Goal: Check status: Check status

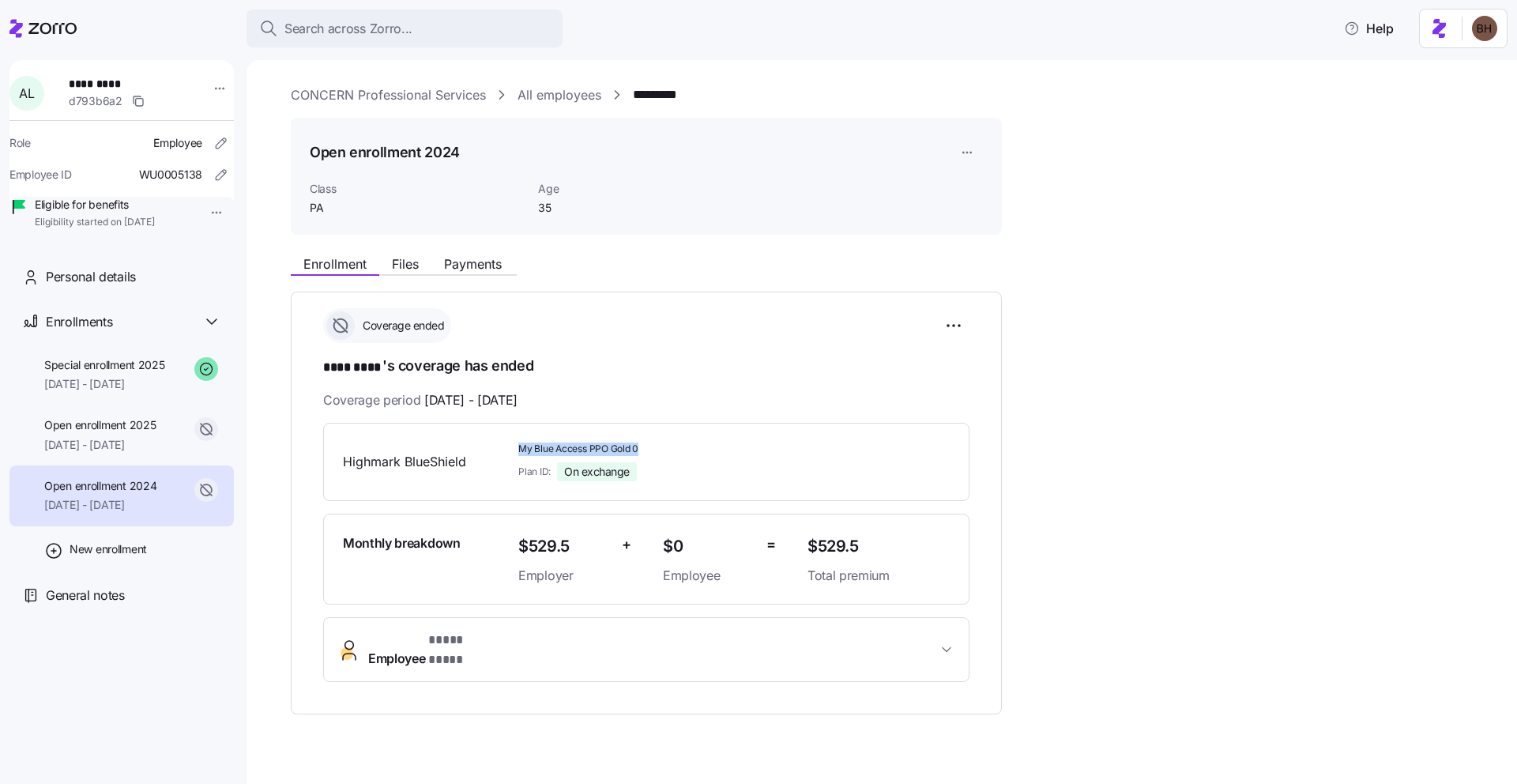
click at [362, 28] on span "Search across Zorro..." at bounding box center [348, 28] width 128 height 20
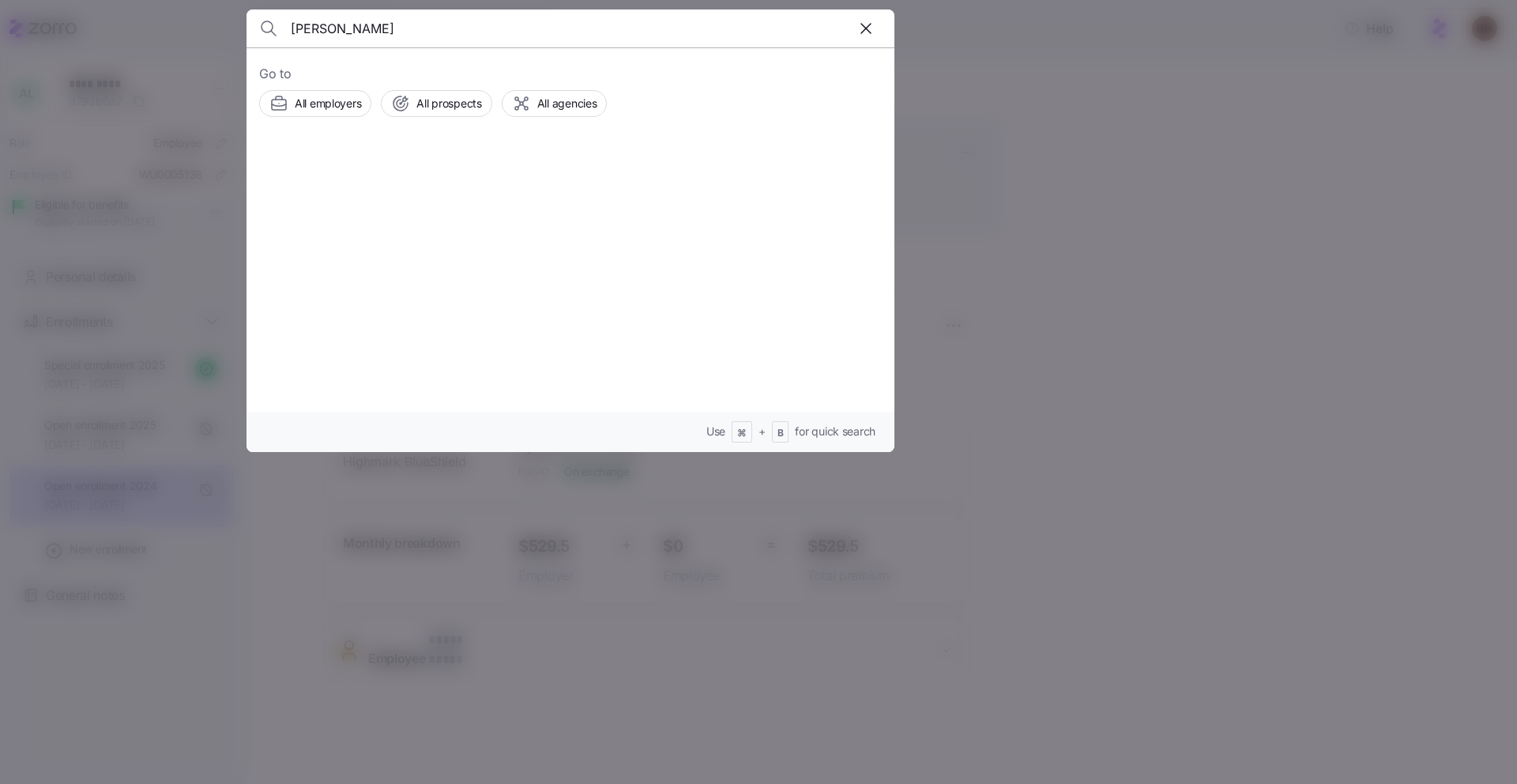
type input "[PERSON_NAME]"
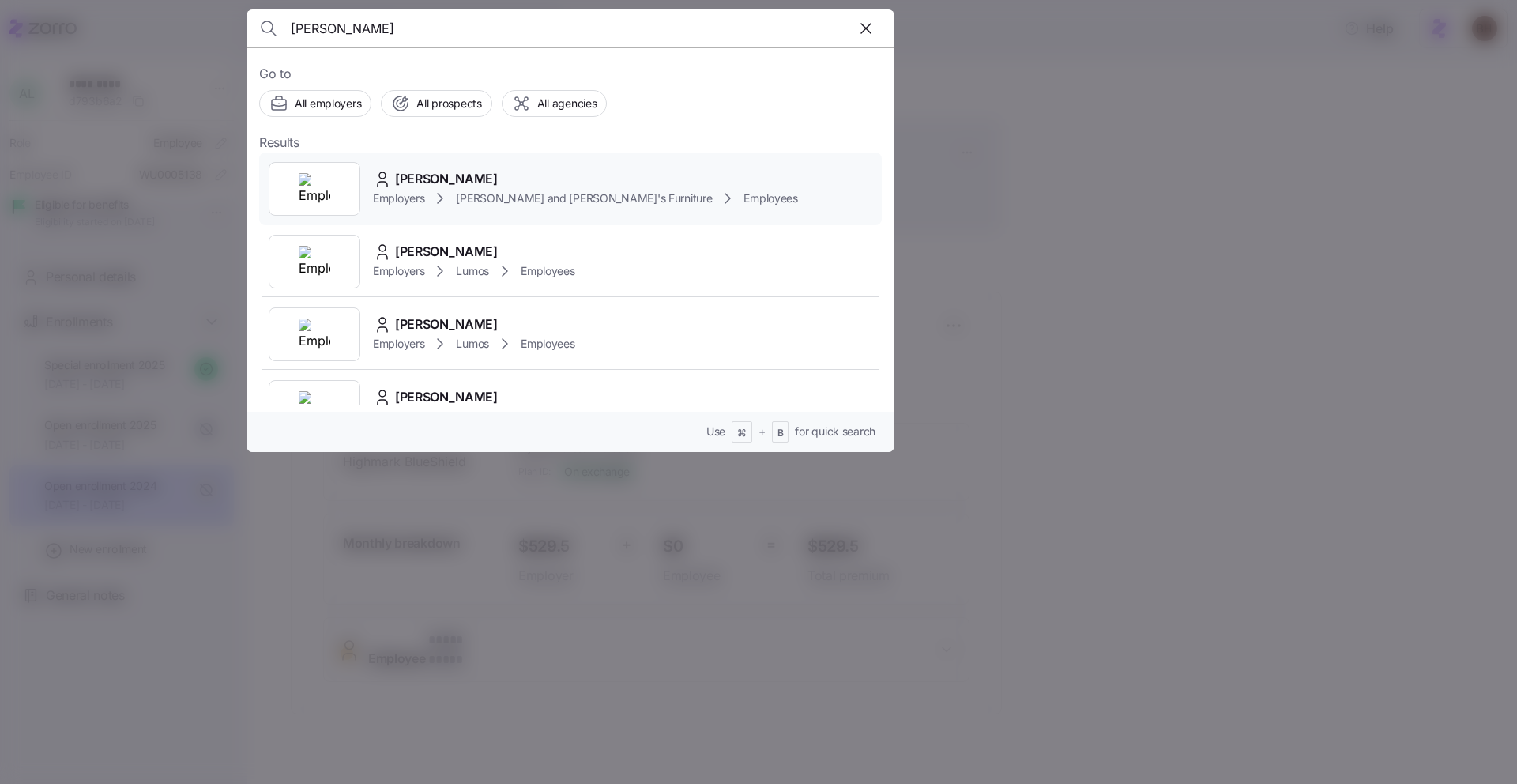
click at [472, 181] on span "[PERSON_NAME]" at bounding box center [447, 178] width 103 height 20
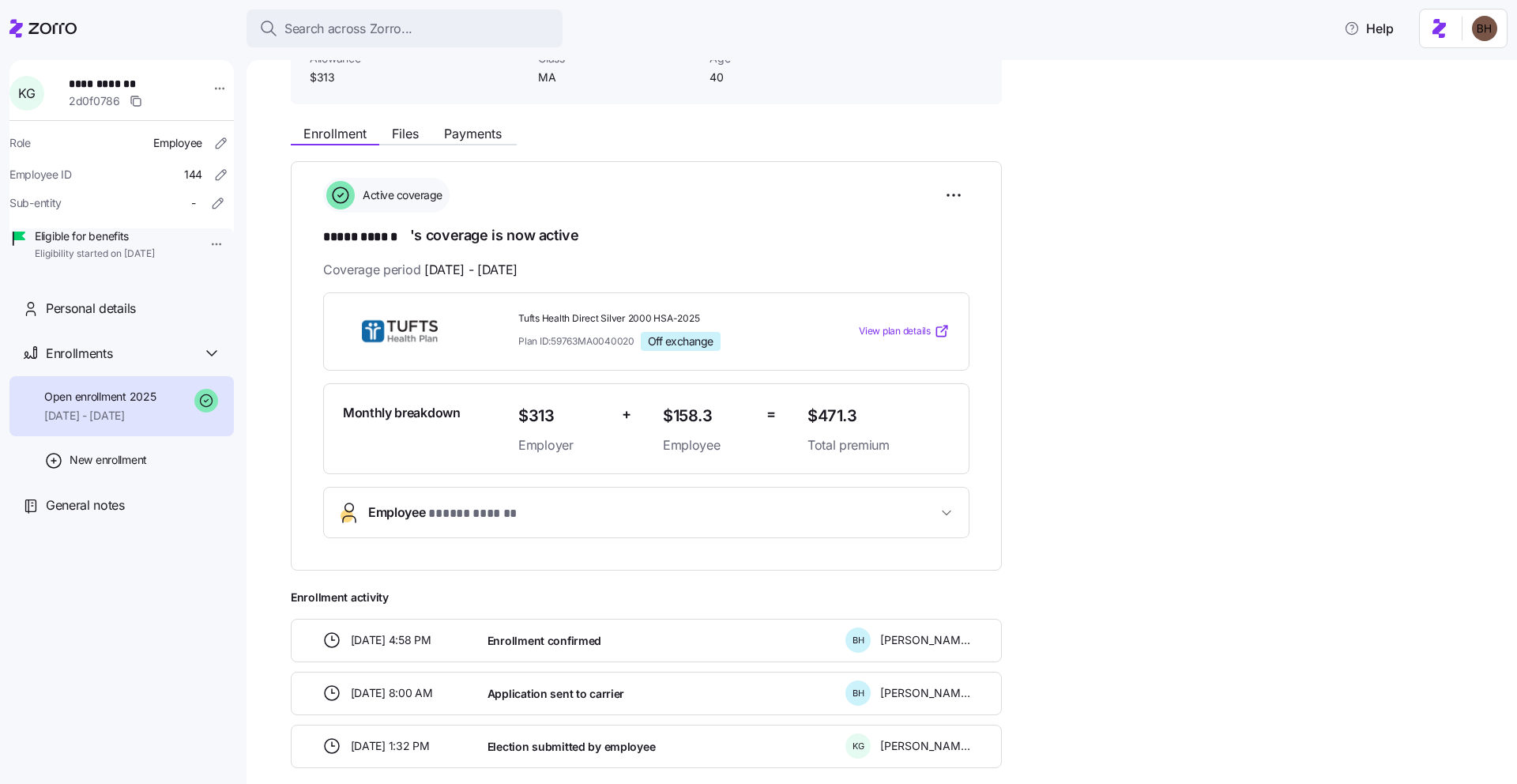
scroll to position [130, 0]
click at [335, 25] on span "Search across Zorro..." at bounding box center [348, 28] width 128 height 20
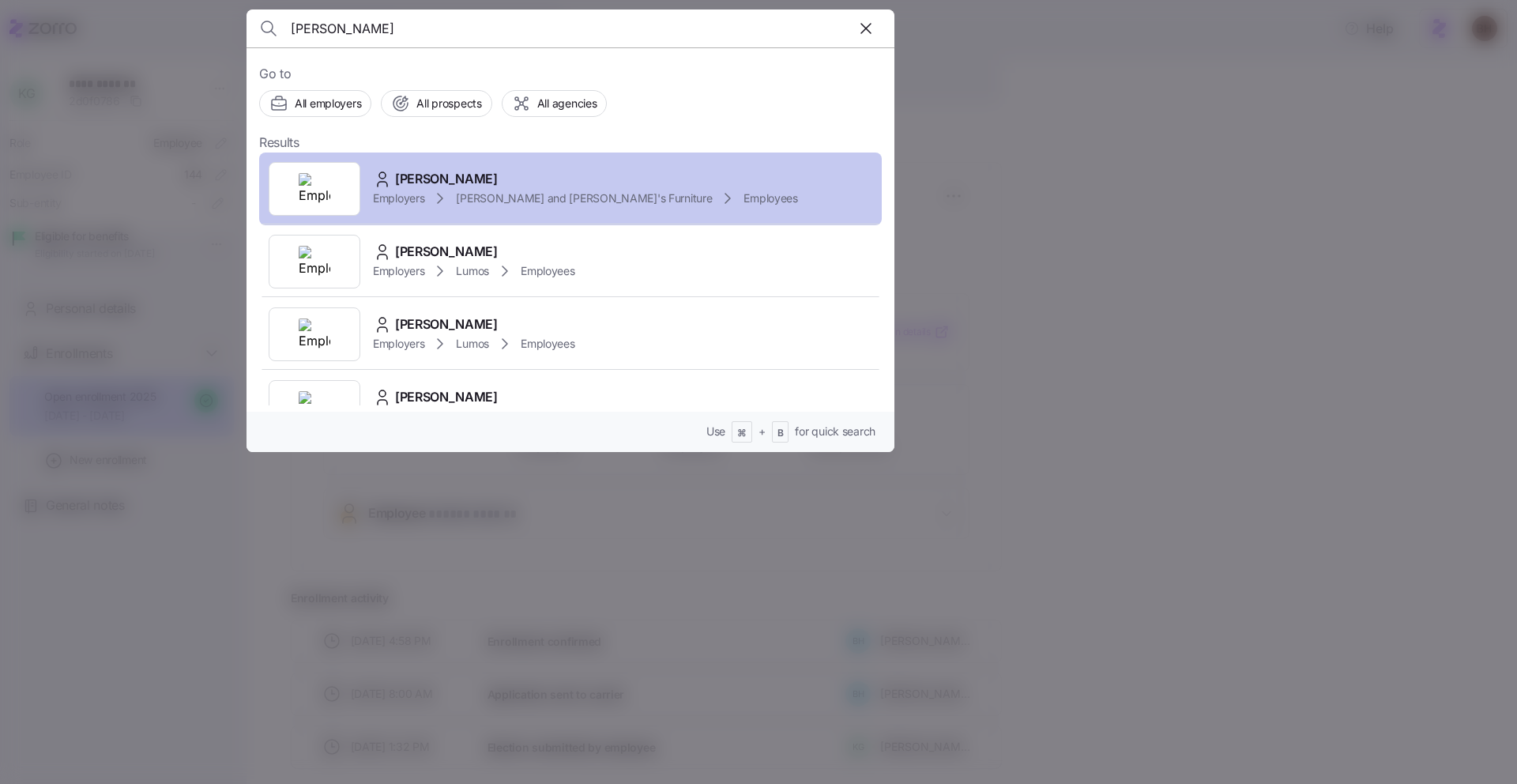
type input "[PERSON_NAME]"
click at [425, 176] on span "[PERSON_NAME]" at bounding box center [447, 178] width 103 height 20
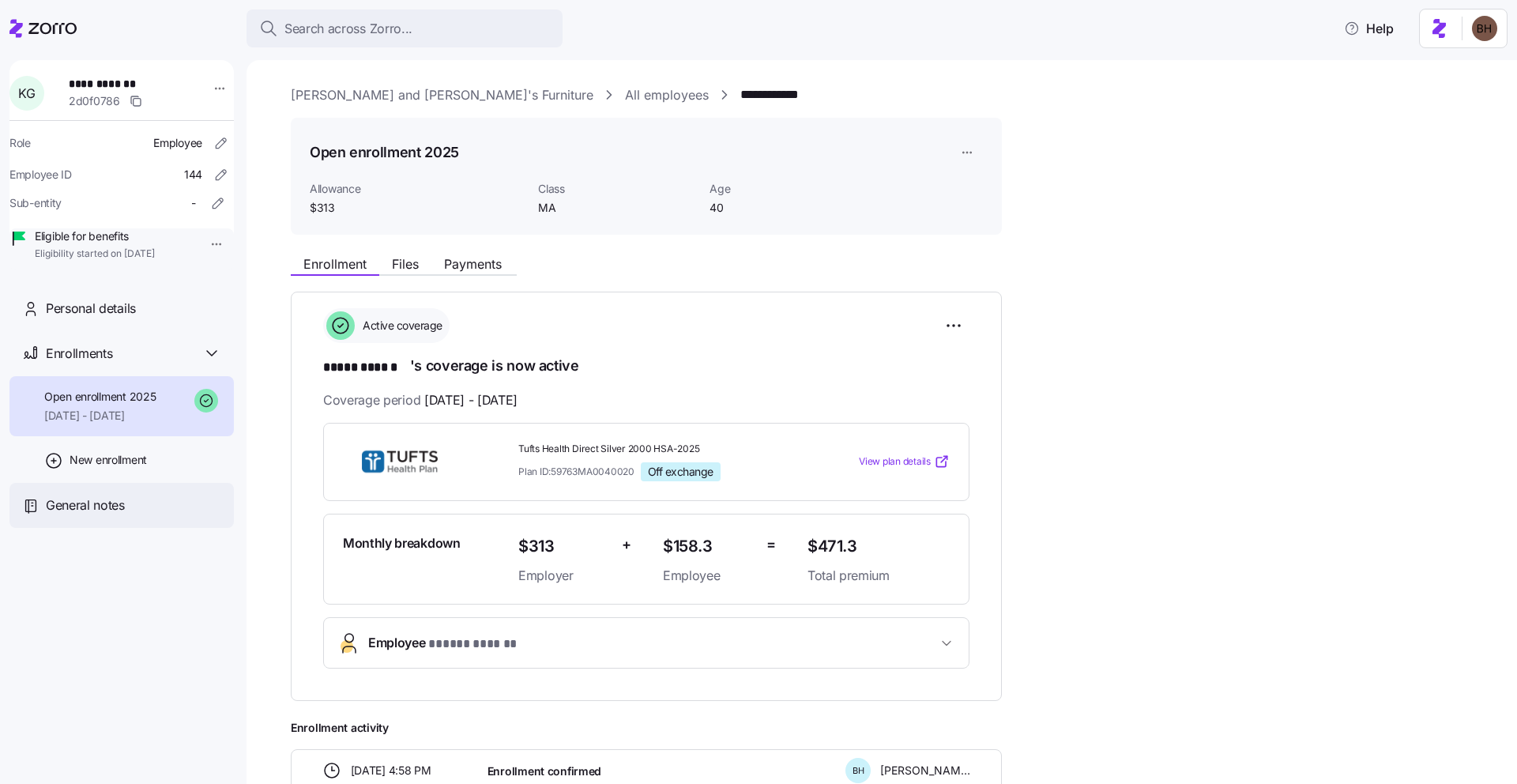
click at [91, 515] on span "General notes" at bounding box center [85, 505] width 79 height 20
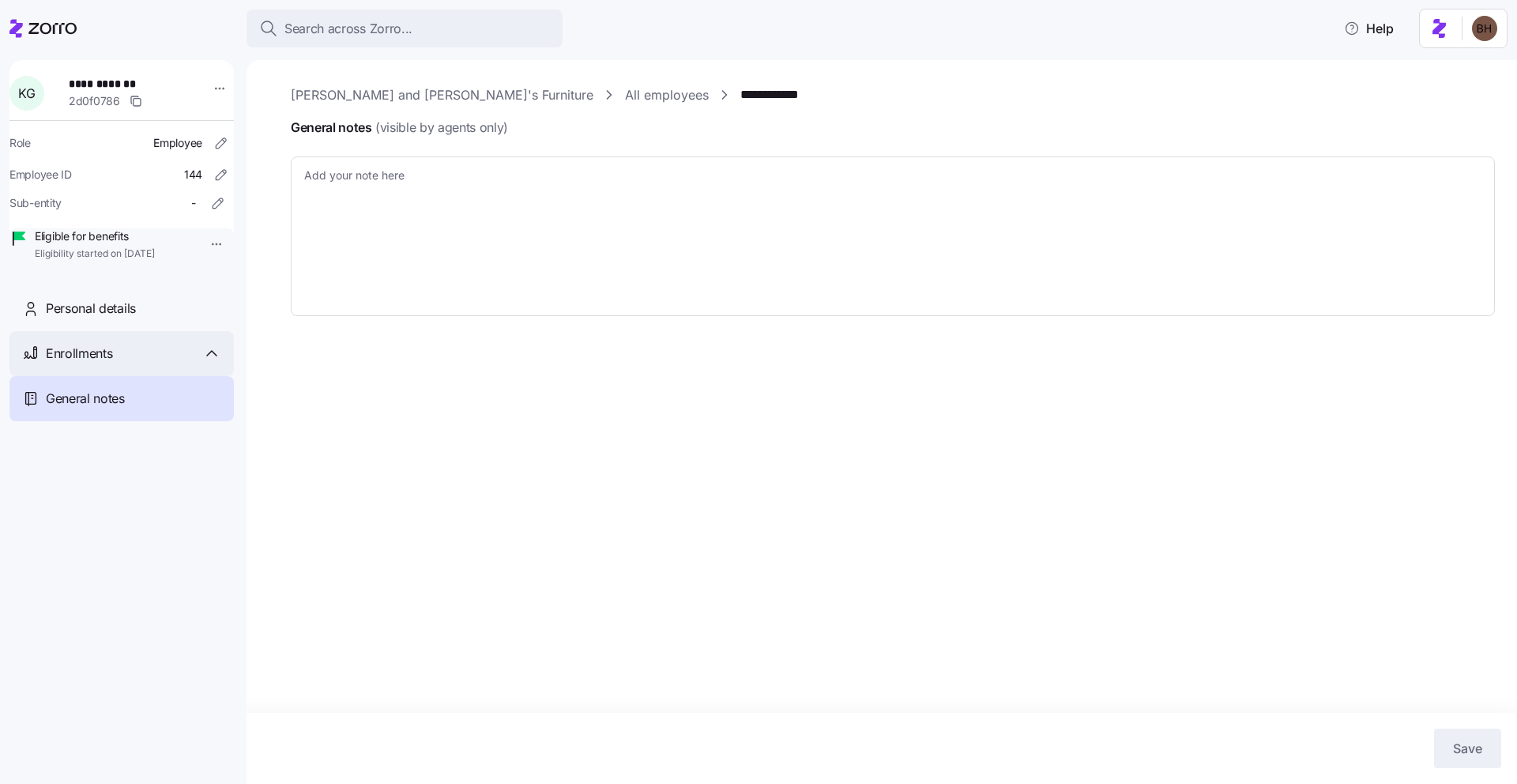
click at [103, 363] on span "Enrollments" at bounding box center [79, 353] width 67 height 20
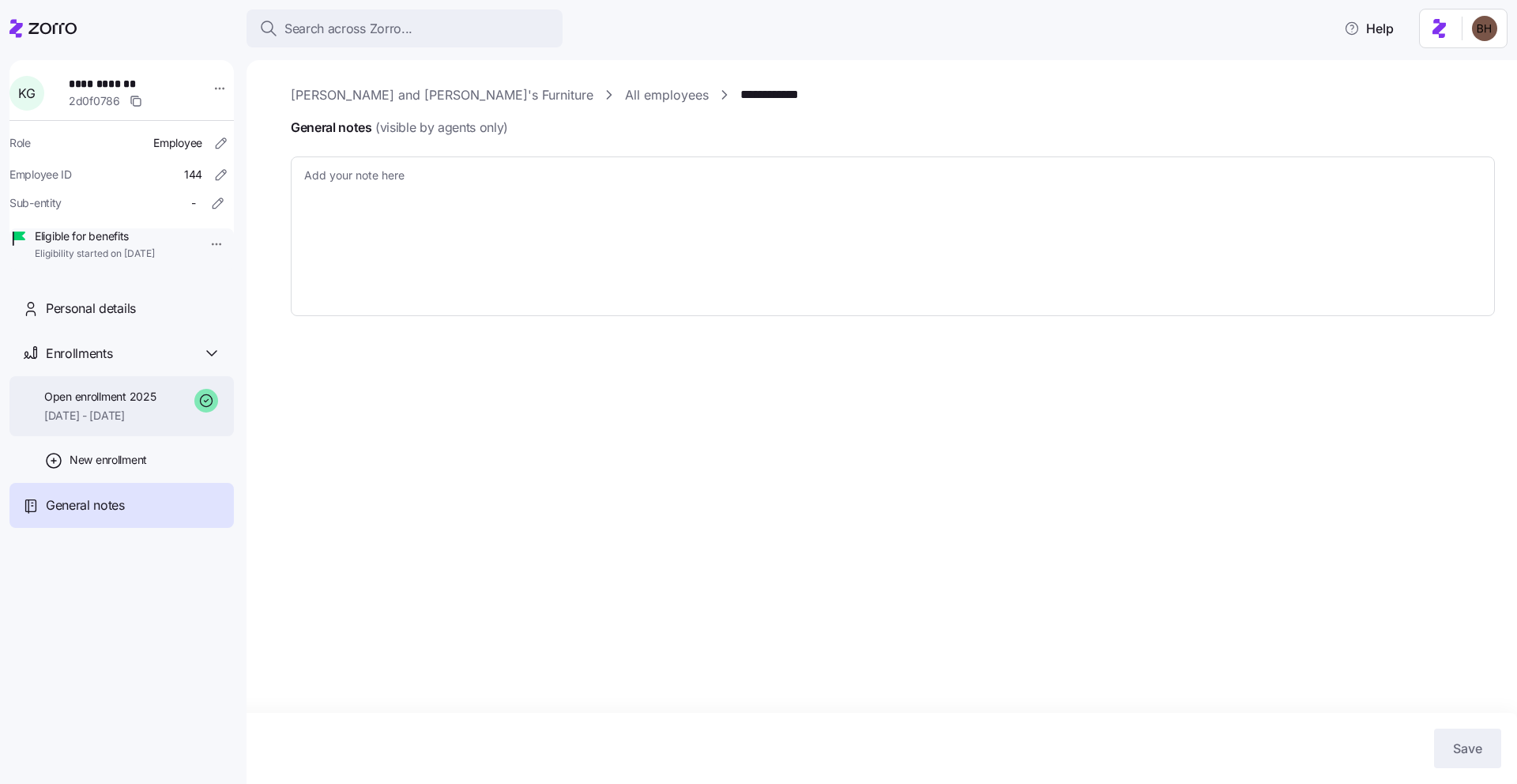
click at [142, 405] on span "Open enrollment 2025" at bounding box center [99, 397] width 111 height 16
type textarea "x"
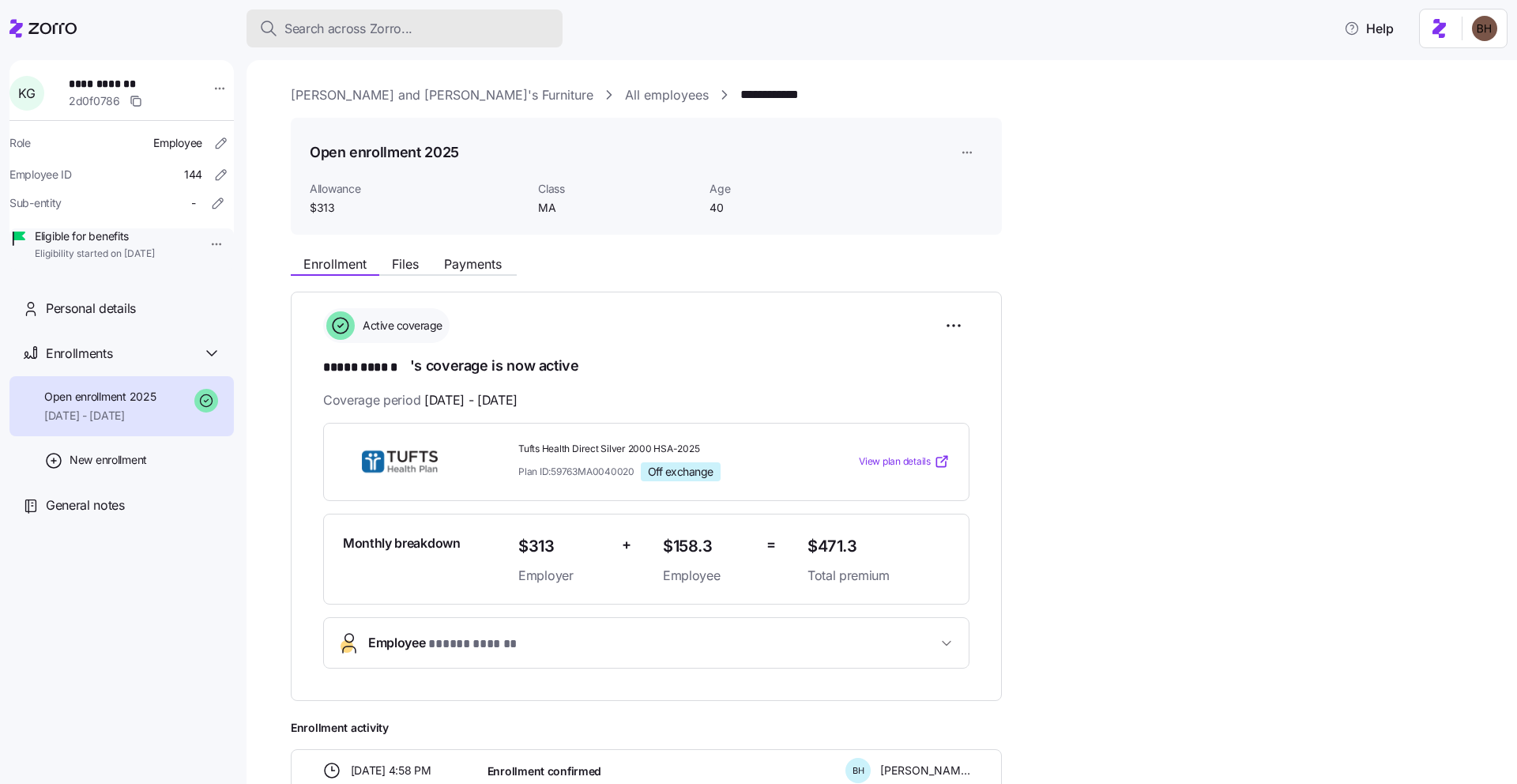
click at [359, 36] on span "Search across Zorro..." at bounding box center [348, 28] width 128 height 20
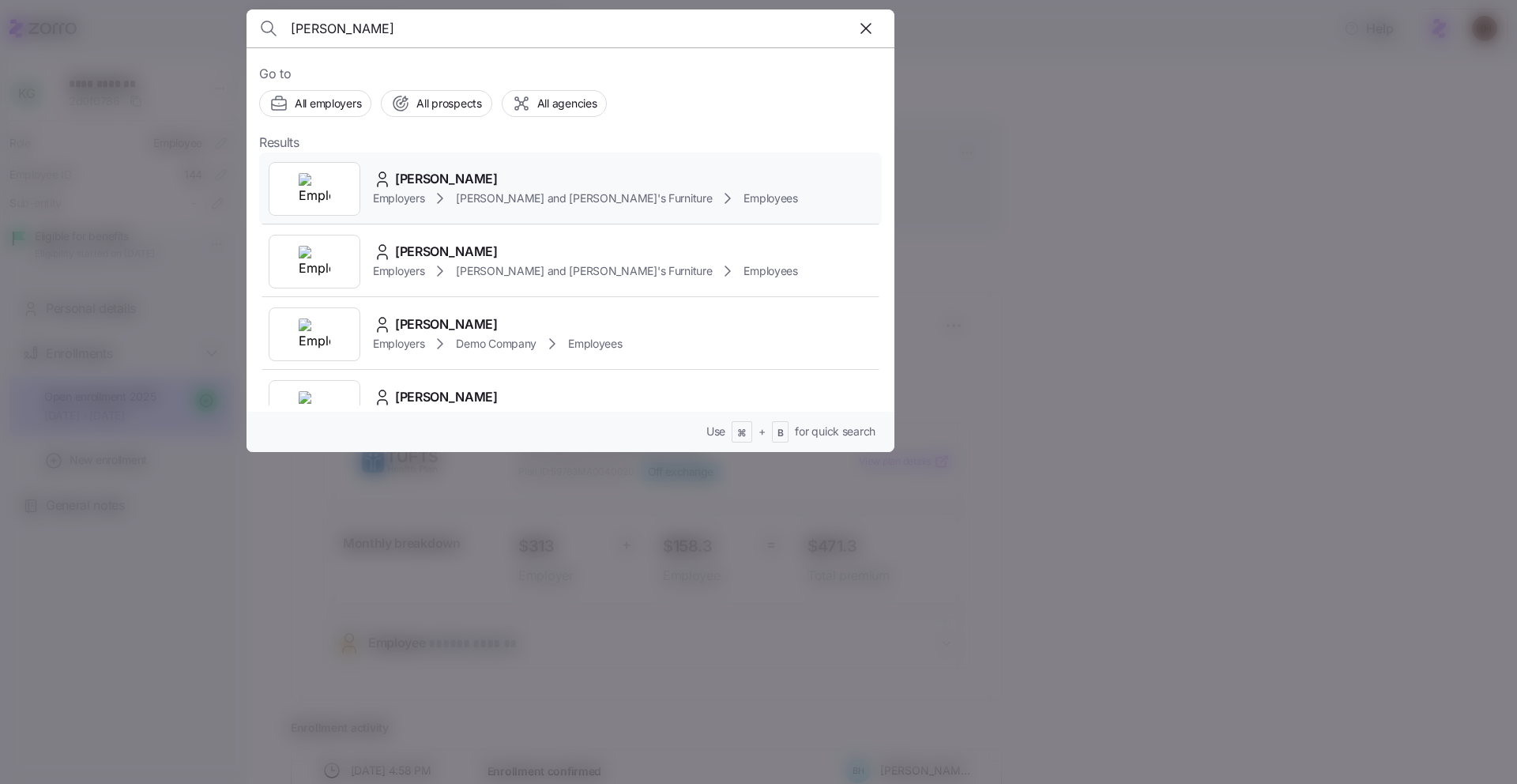
type input "[PERSON_NAME]"
click at [465, 176] on span "[PERSON_NAME]" at bounding box center [447, 178] width 103 height 20
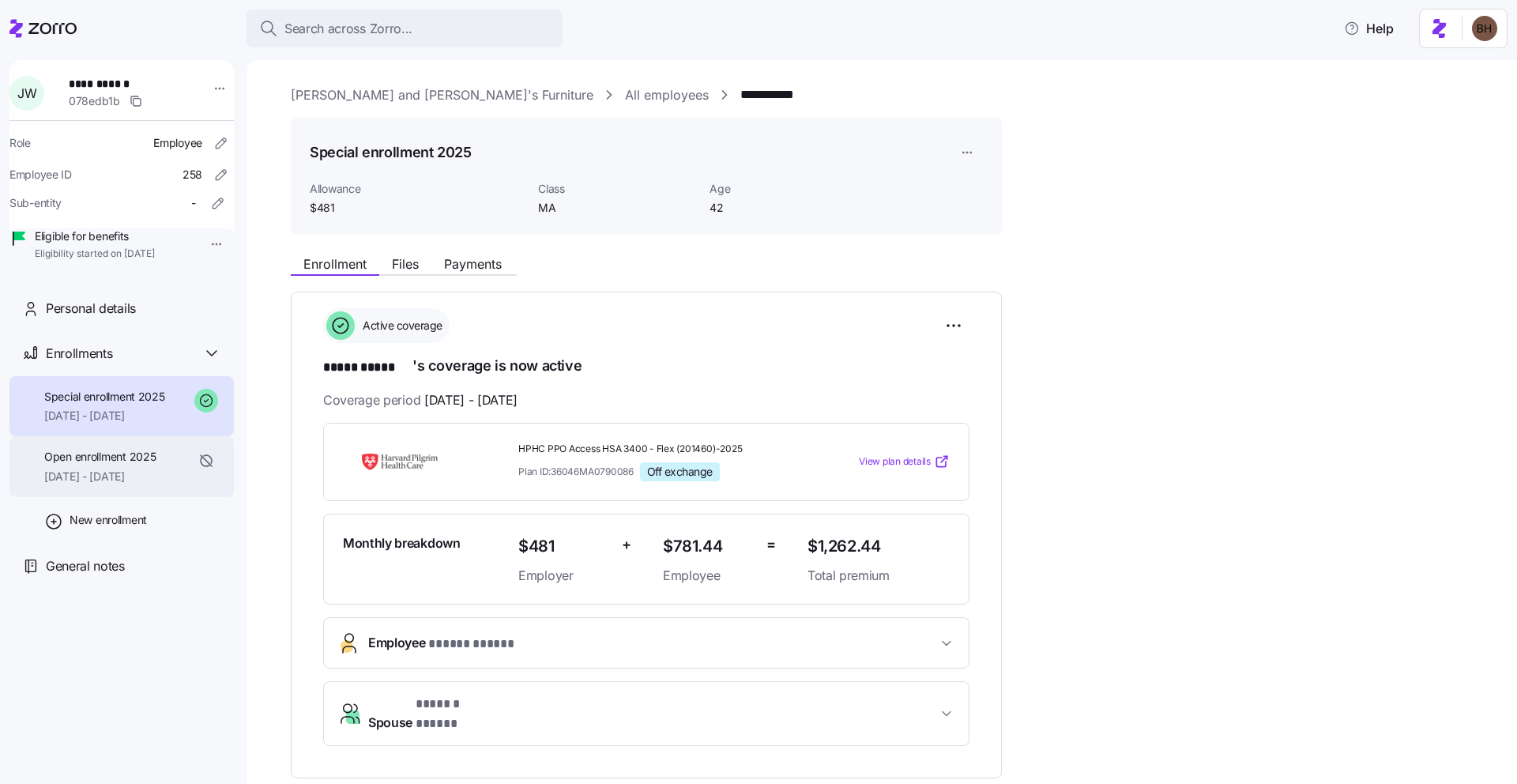
click at [155, 464] on span "Open enrollment 2025" at bounding box center [99, 456] width 111 height 16
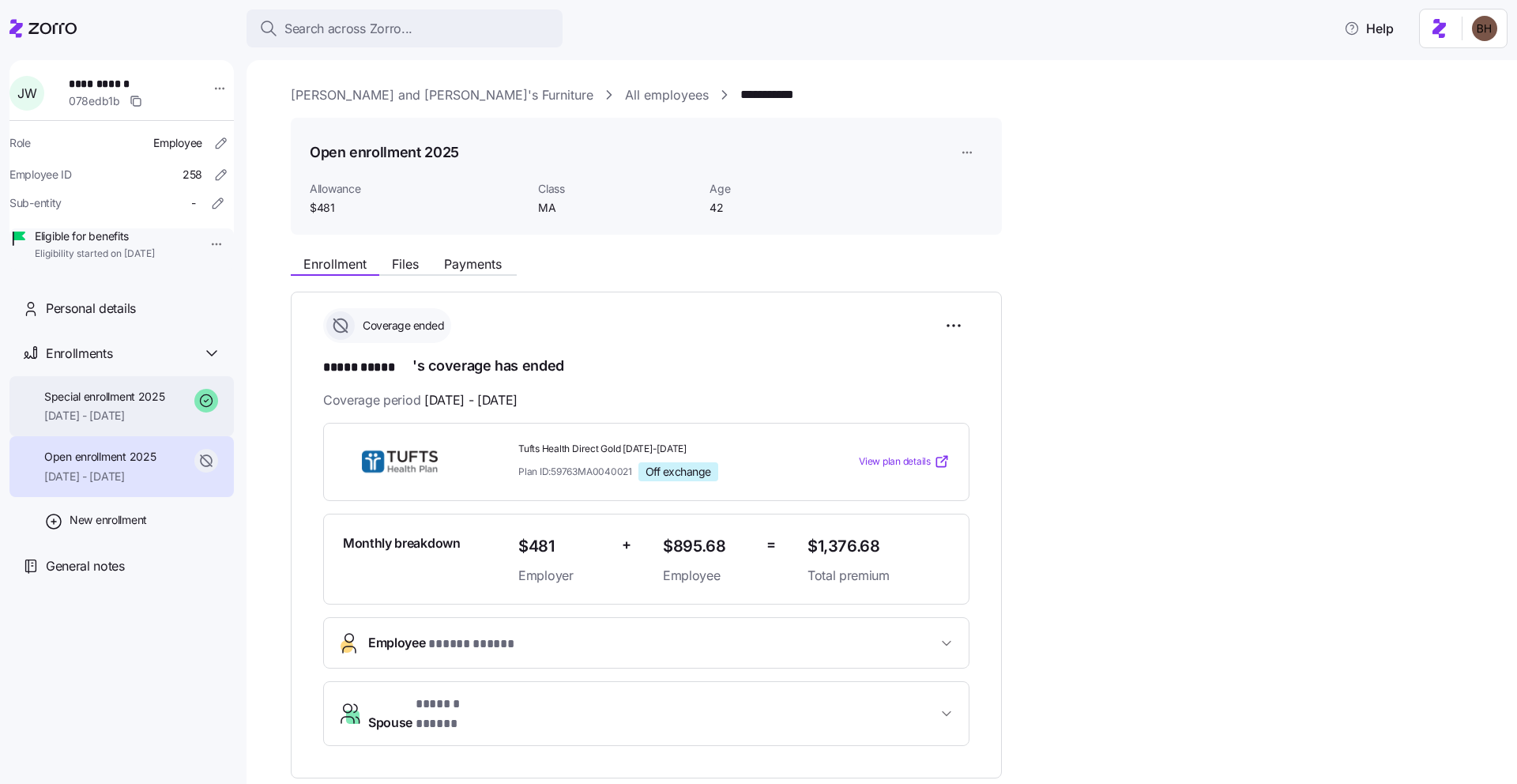
click at [110, 424] on span "[DATE] - [DATE]" at bounding box center [105, 416] width 121 height 16
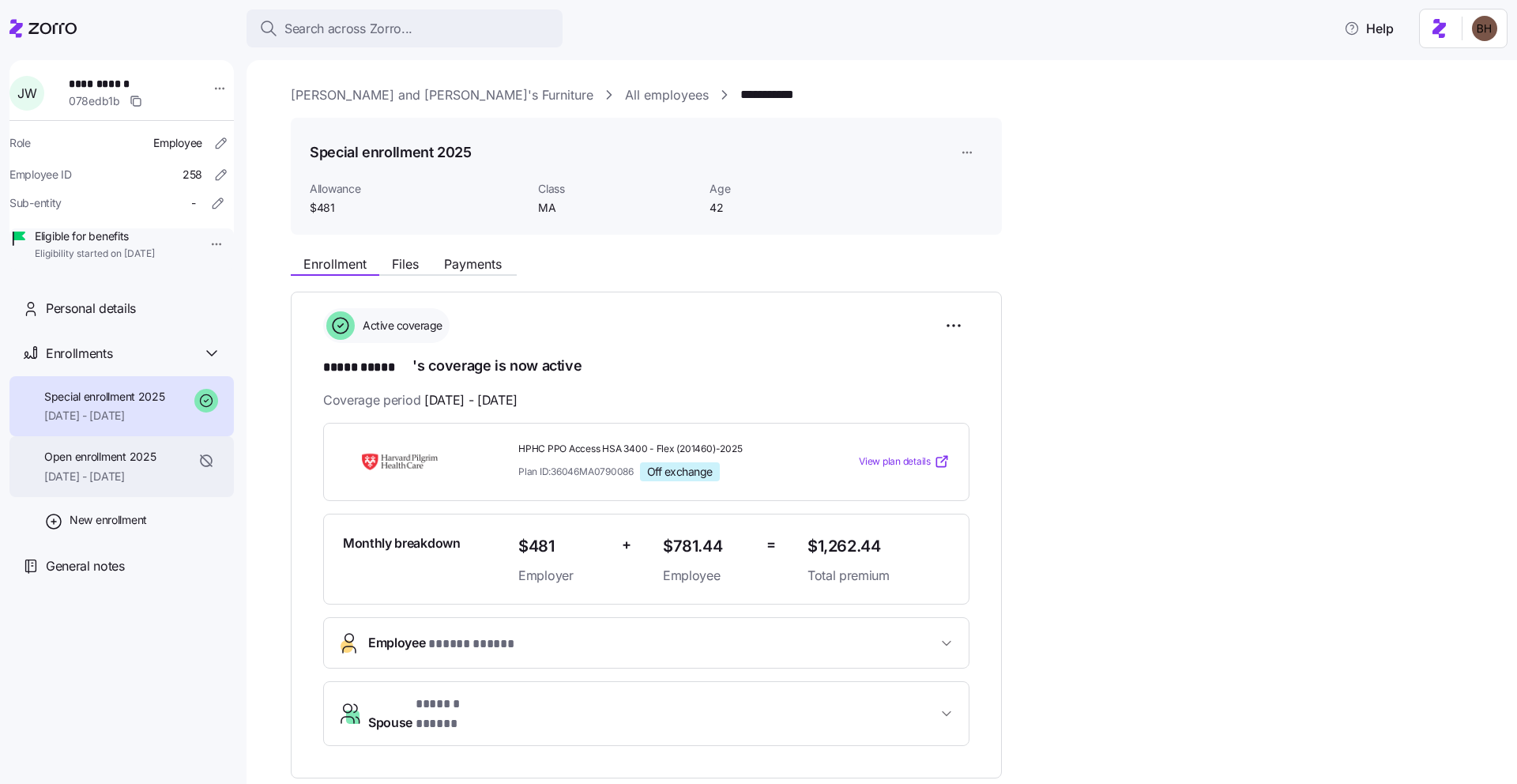
click at [145, 484] on span "[DATE] - [DATE]" at bounding box center [99, 477] width 111 height 16
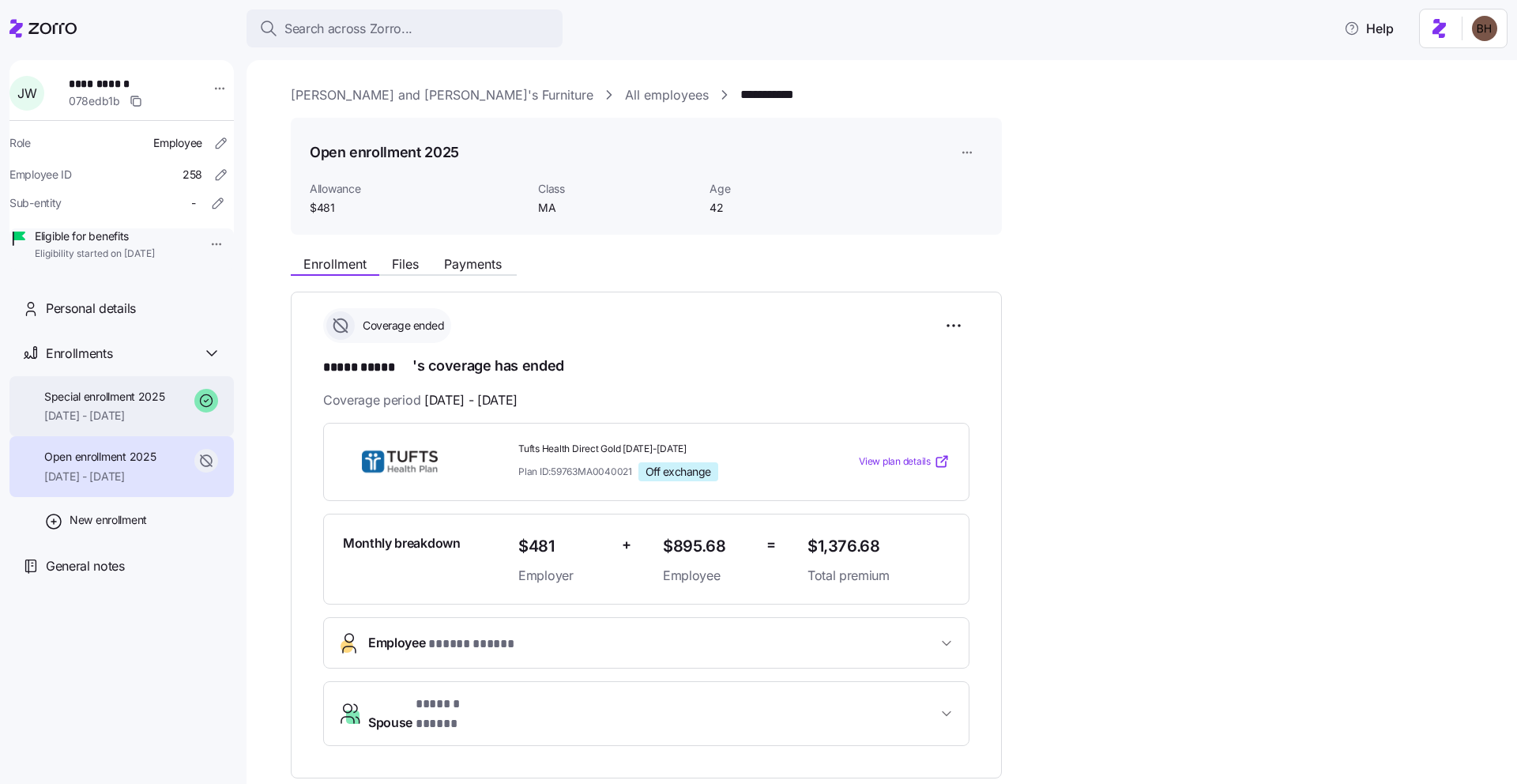
click at [136, 424] on span "09/01/2025 - 12/31/2025" at bounding box center [105, 416] width 121 height 16
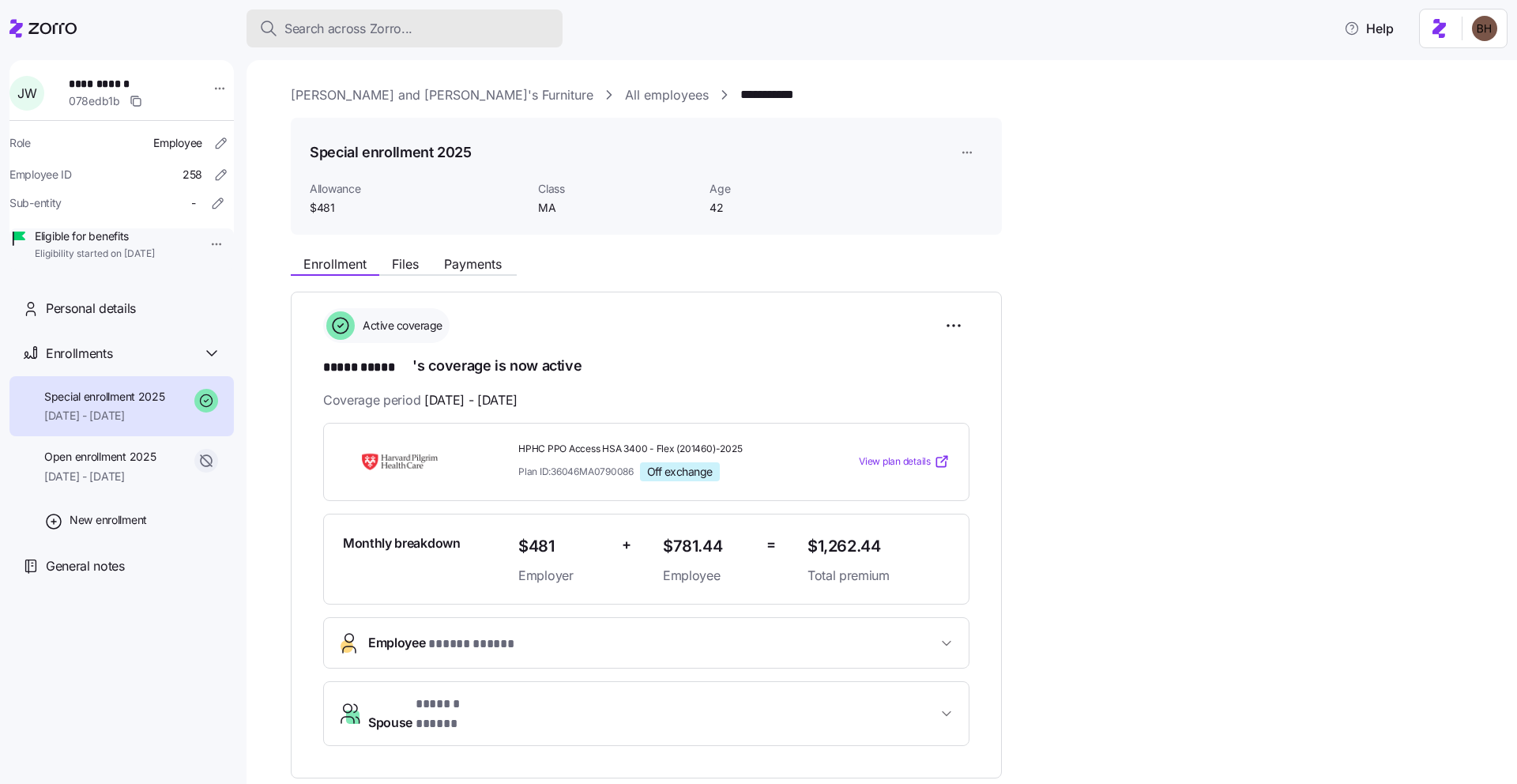
click at [354, 37] on span "Search across Zorro..." at bounding box center [348, 28] width 128 height 20
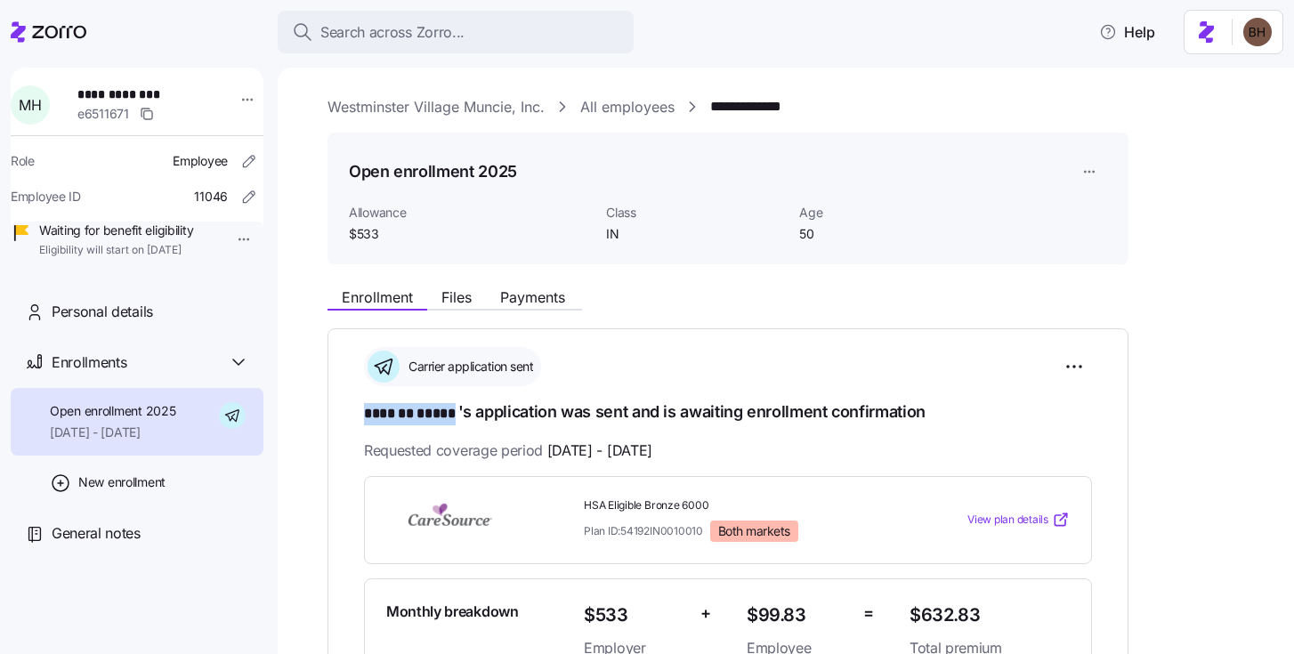
drag, startPoint x: 460, startPoint y: 416, endPoint x: 347, endPoint y: 417, distance: 113.0
click at [347, 417] on div "**********" at bounding box center [727, 591] width 801 height 526
copy span "******* *****"
click at [468, 308] on div "Enrollment Files Payments" at bounding box center [454, 299] width 254 height 21
click at [457, 301] on span "Files" at bounding box center [456, 297] width 30 height 14
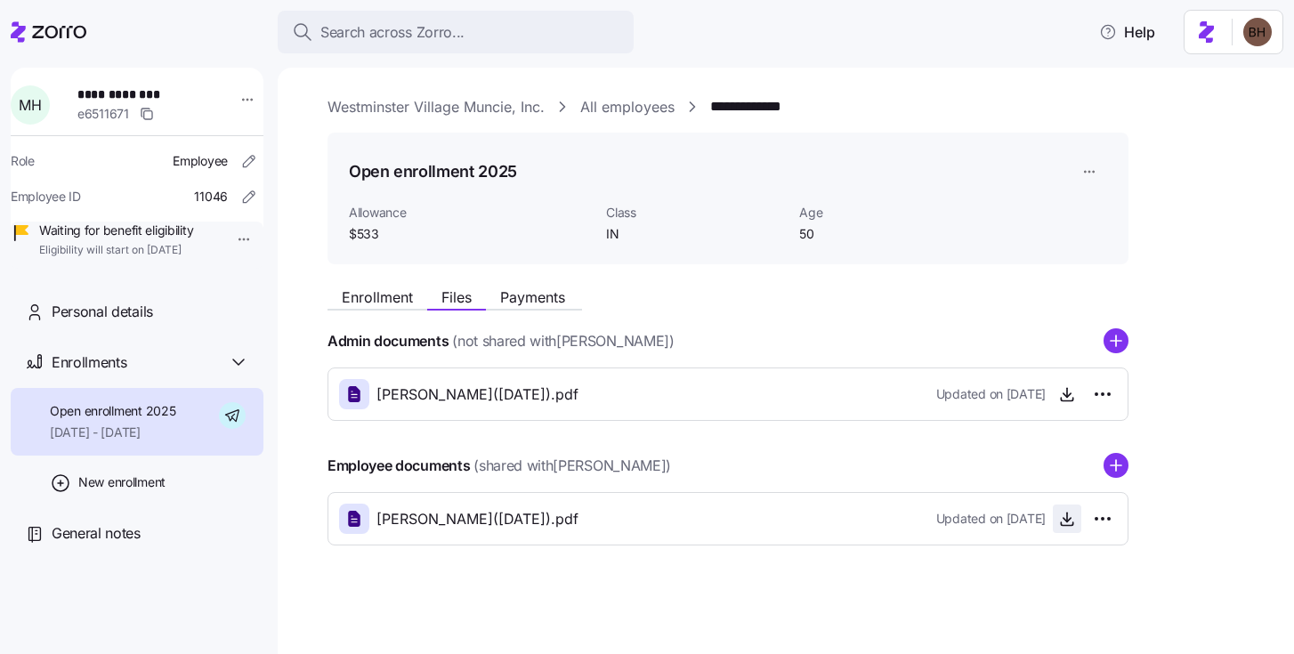
click at [1065, 520] on icon "button" at bounding box center [1067, 519] width 18 height 18
click at [561, 295] on span "Payments" at bounding box center [532, 297] width 65 height 14
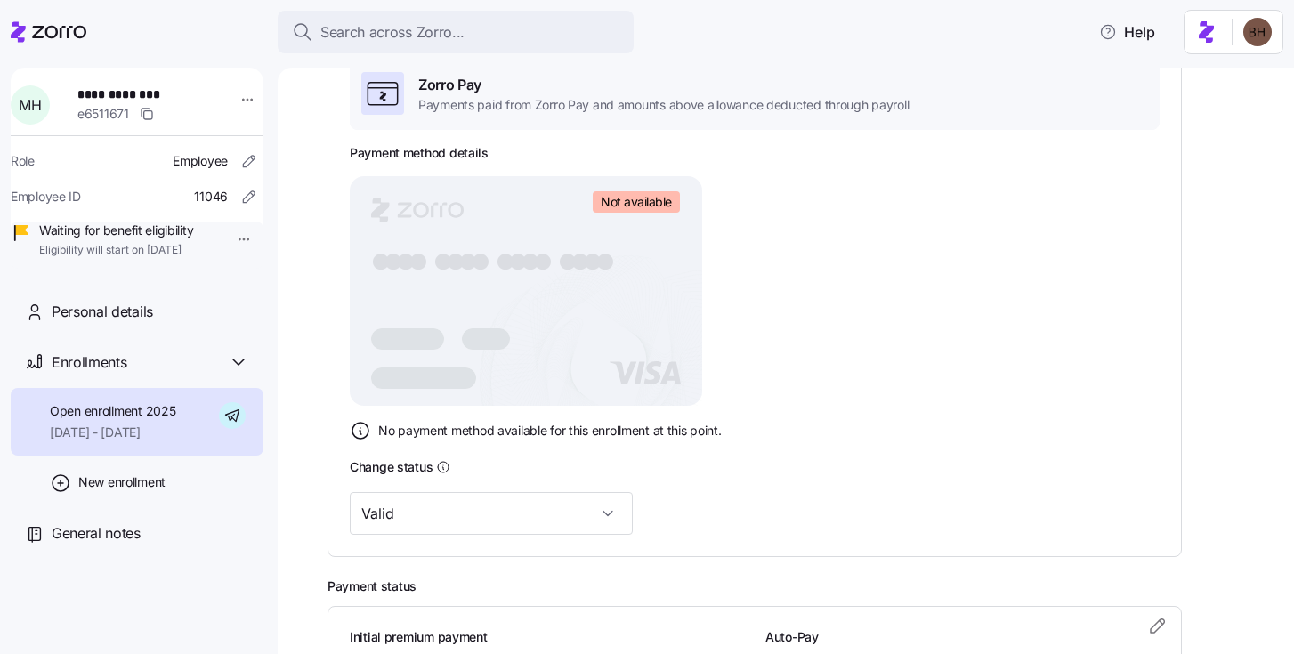
scroll to position [484, 0]
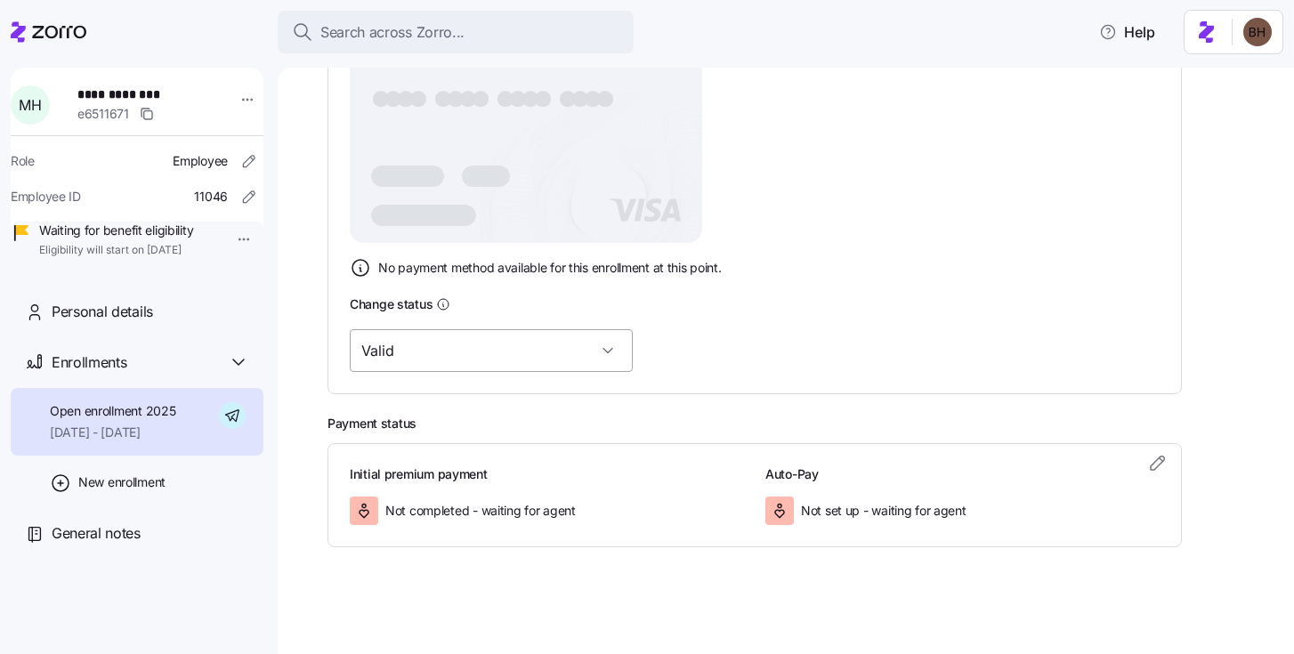
click at [484, 355] on input "Valid" at bounding box center [491, 350] width 283 height 43
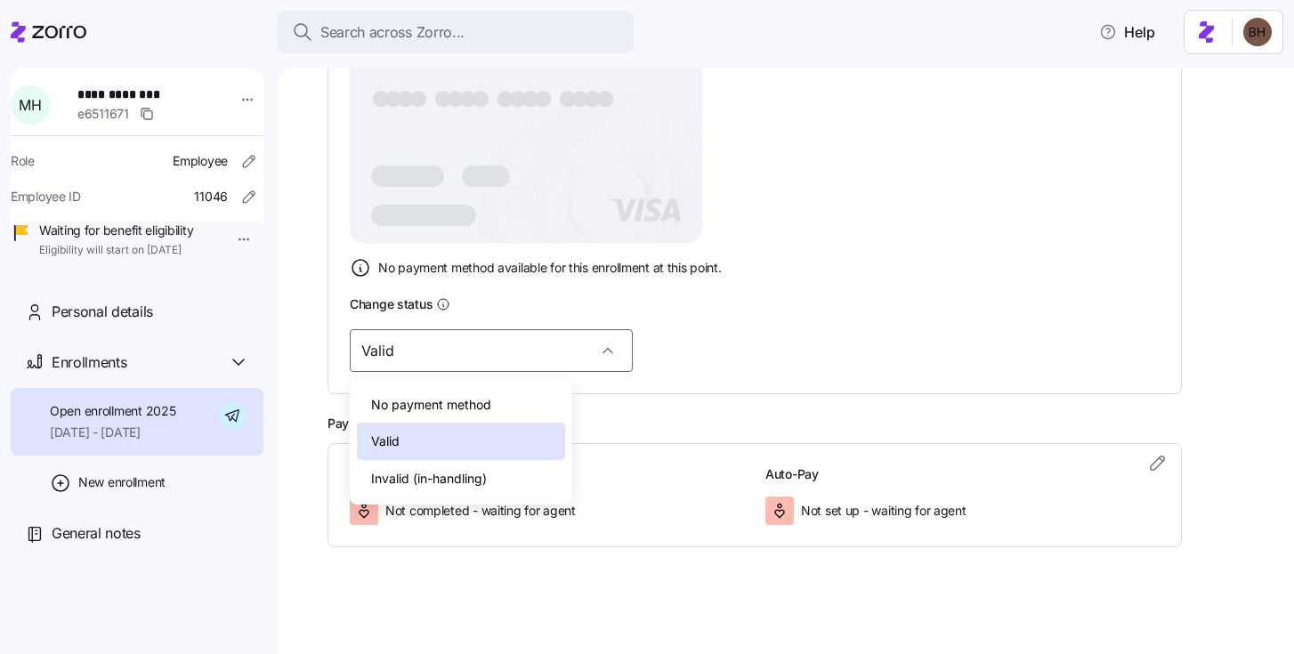
click at [448, 485] on span "Invalid (in-handling)" at bounding box center [429, 479] width 116 height 20
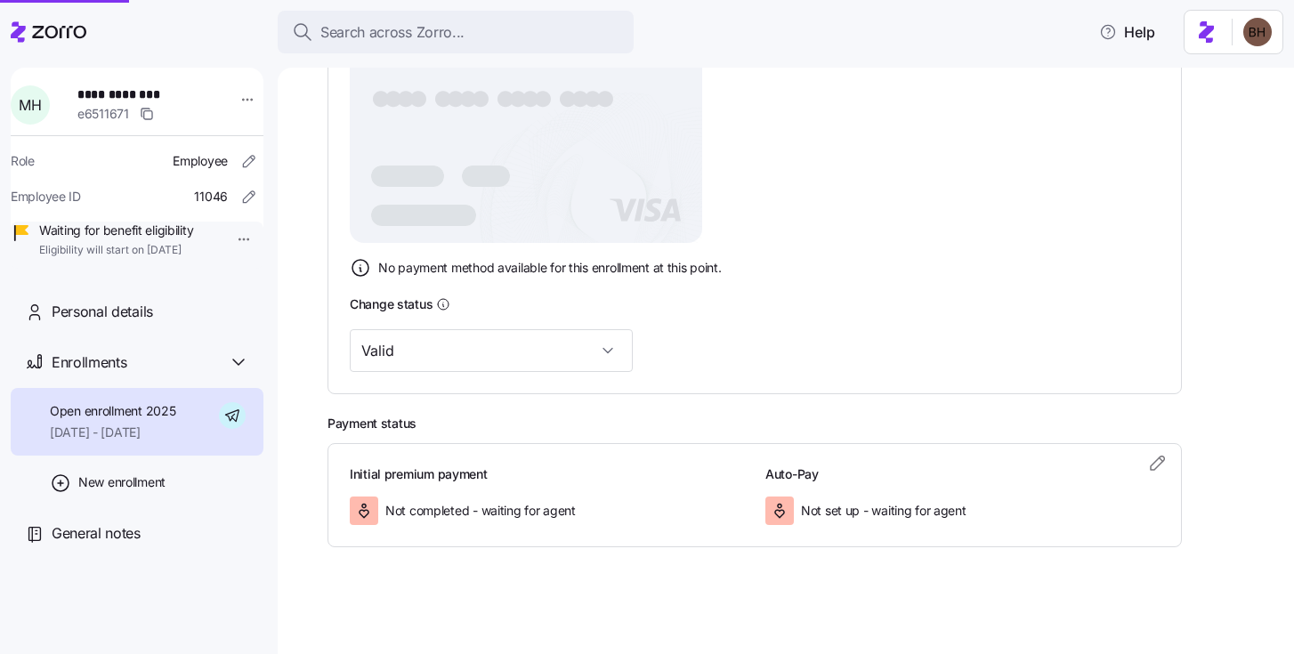
type input "Invalid (in-handling)"
